Goal: Check status: Check status

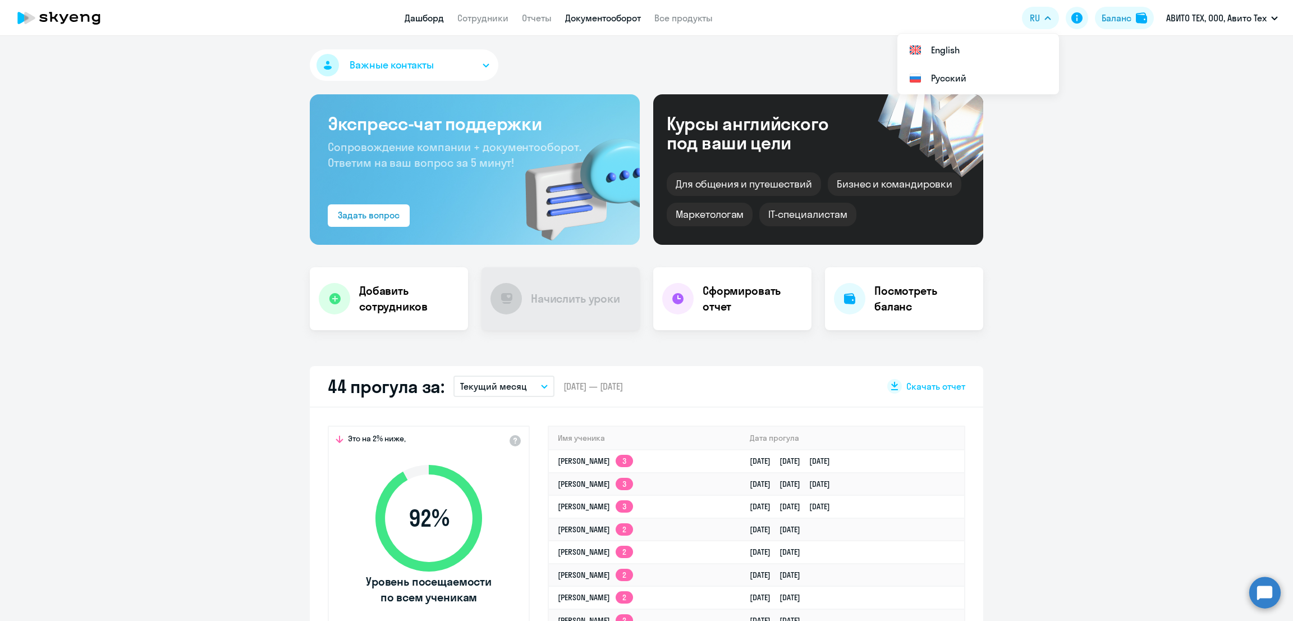
click at [616, 18] on link "Документооборот" at bounding box center [603, 17] width 76 height 11
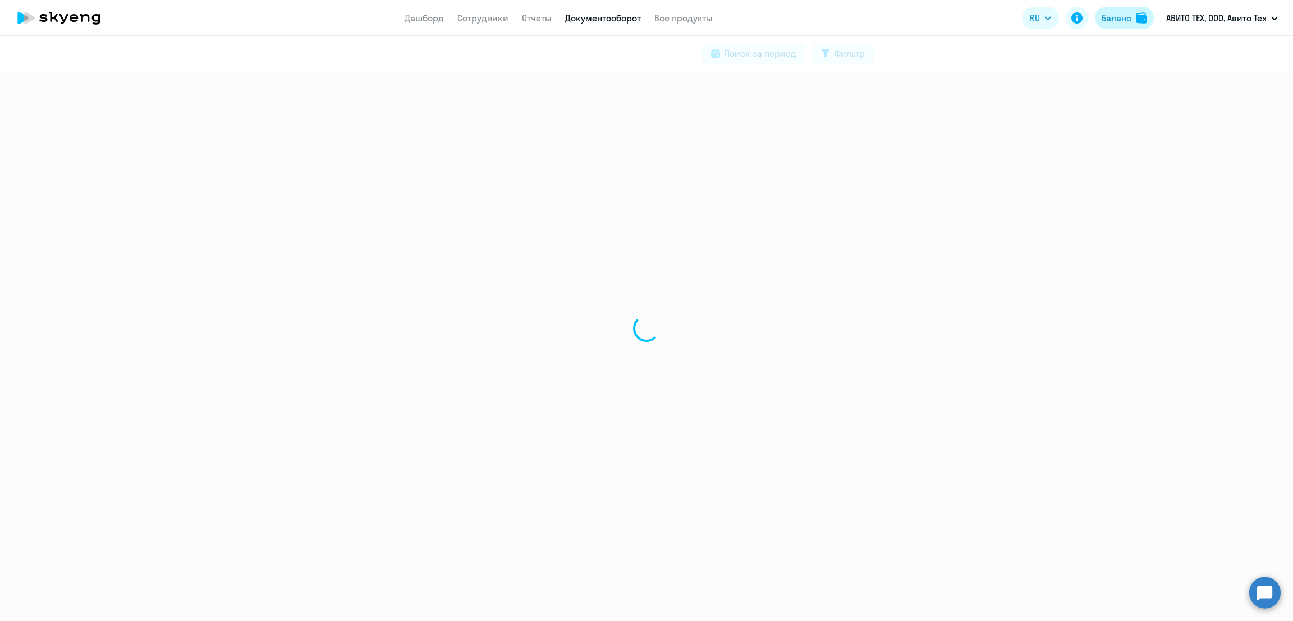
click at [1103, 18] on div "Баланс" at bounding box center [1116, 17] width 30 height 13
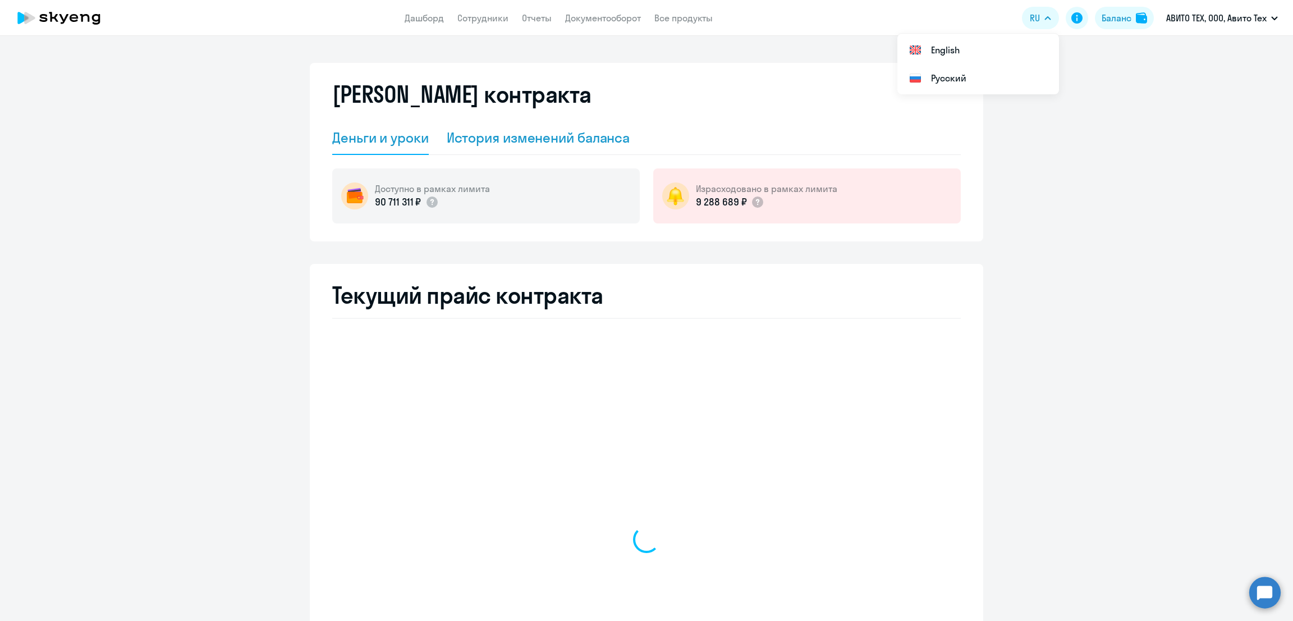
select select "english_adult_not_native_speaker"
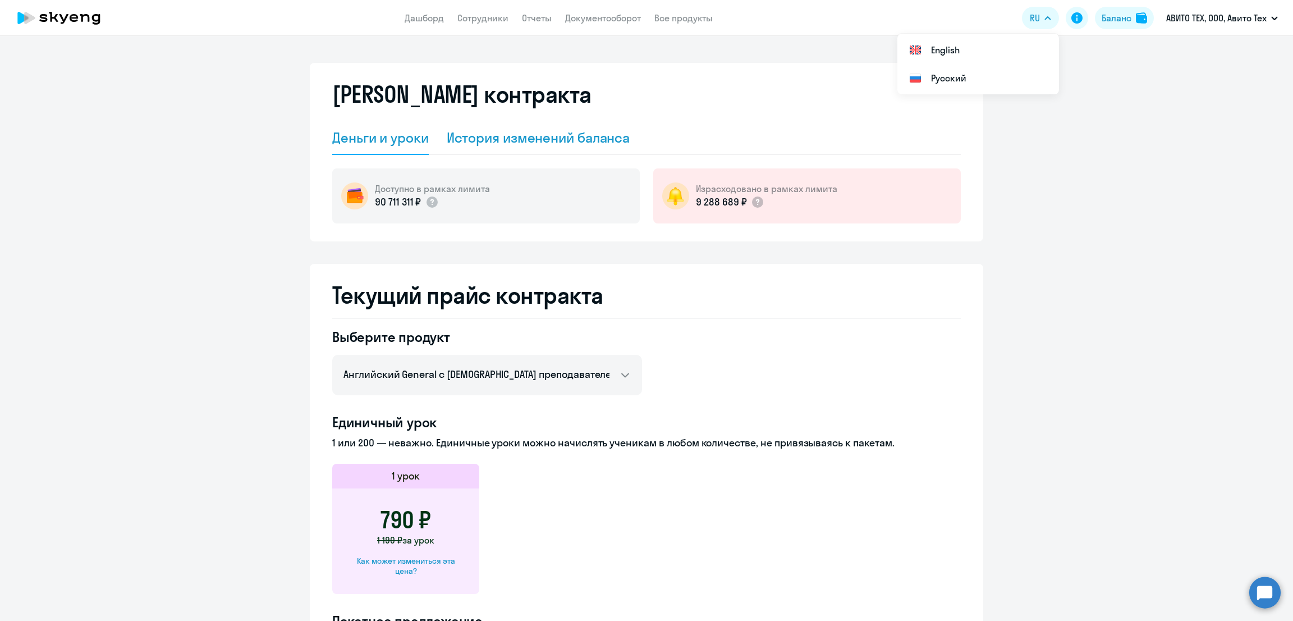
click at [604, 144] on div "История изменений баланса" at bounding box center [538, 137] width 183 height 18
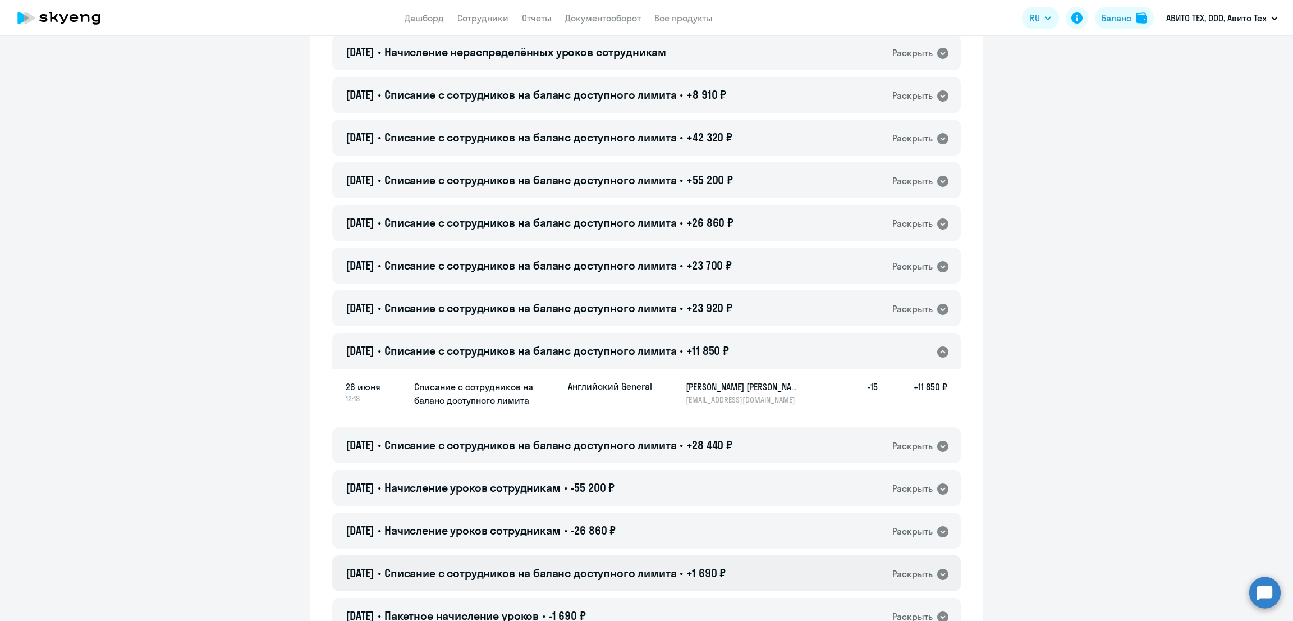
scroll to position [701, 0]
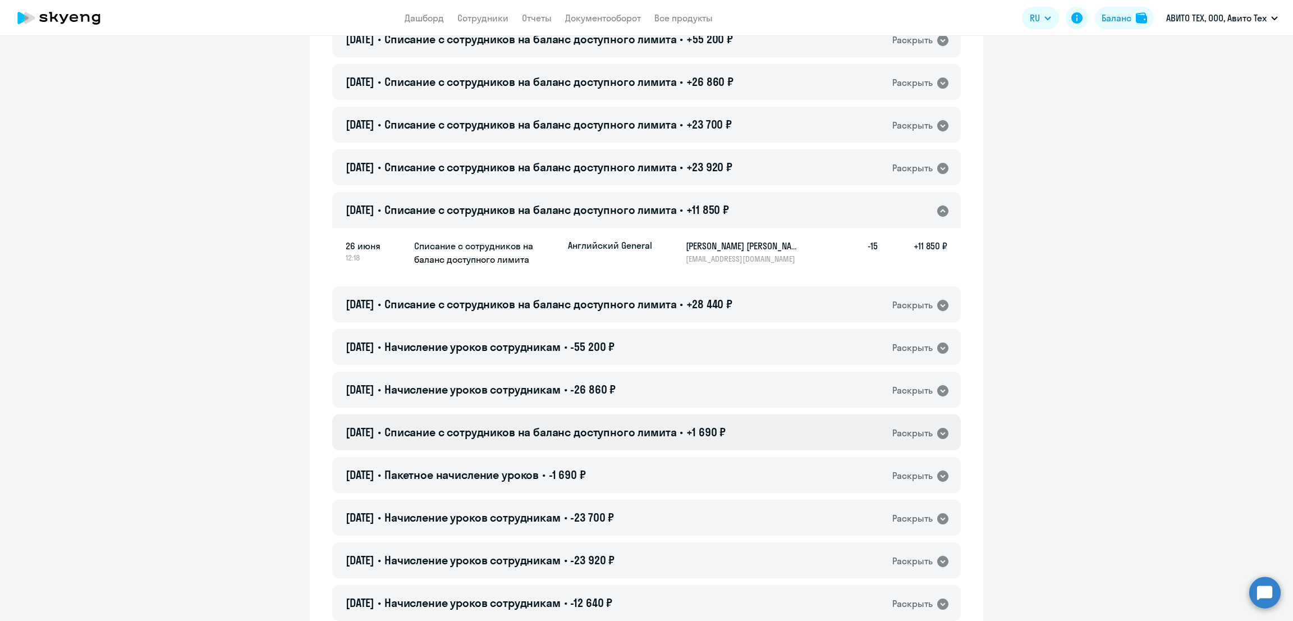
click at [530, 435] on span "Списание с сотрудников на баланс доступного лимита" at bounding box center [530, 432] width 292 height 14
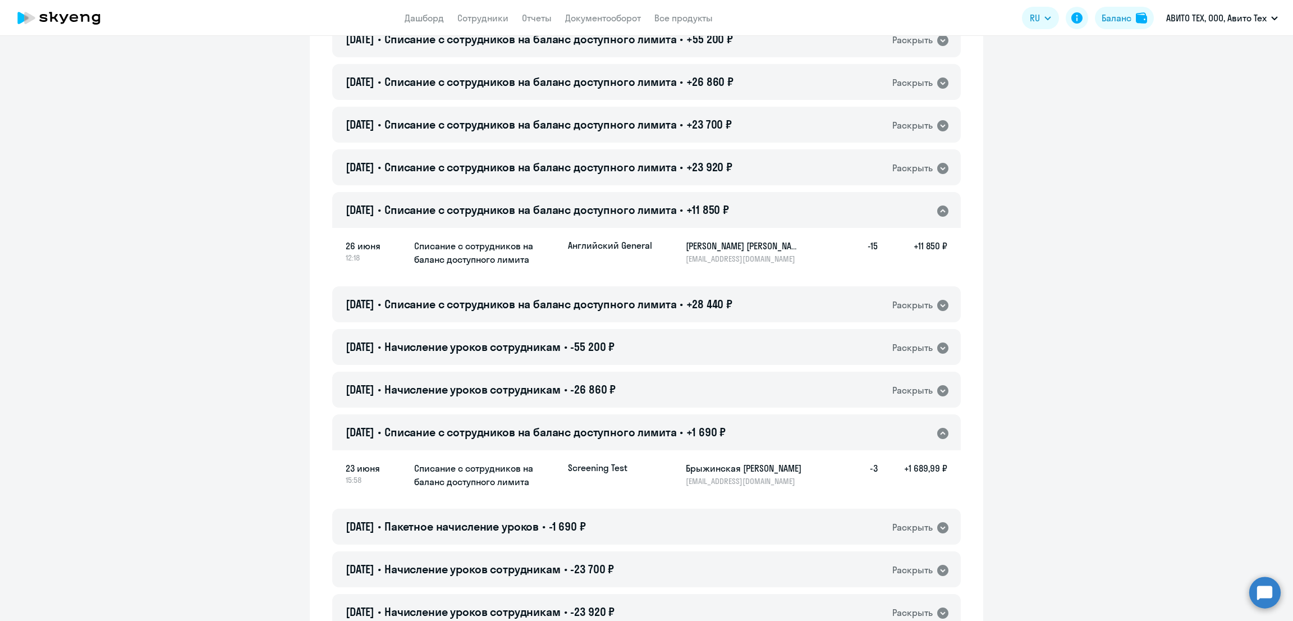
scroll to position [1122, 0]
